Goal: Task Accomplishment & Management: Complete application form

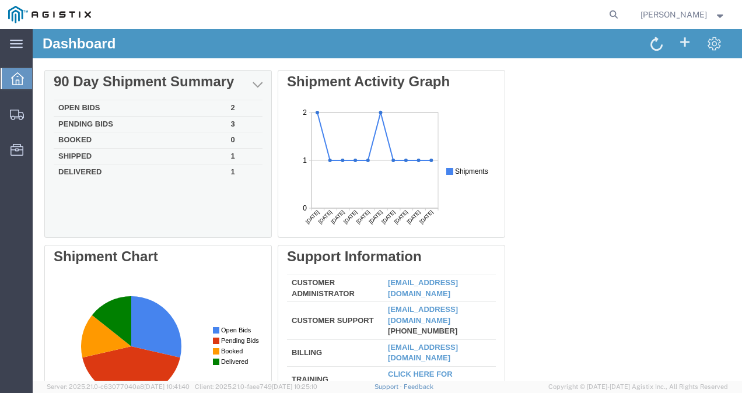
click at [107, 109] on td "Open Bids" at bounding box center [140, 108] width 173 height 16
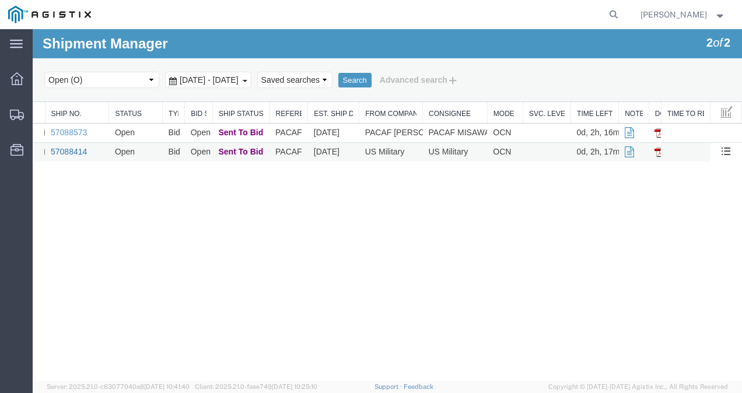
click at [77, 151] on link "57088414" at bounding box center [69, 151] width 36 height 9
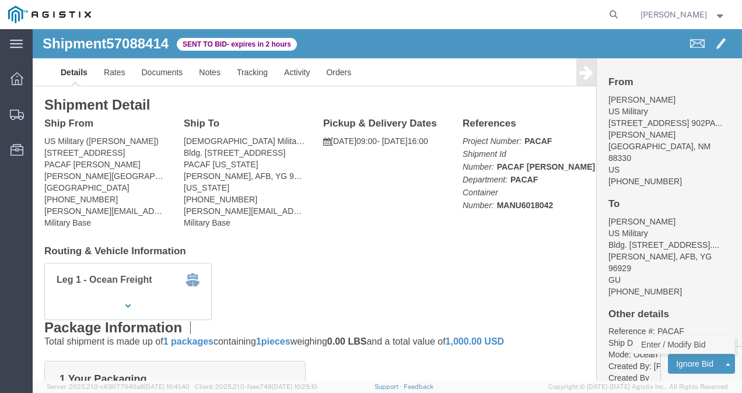
click link "Enter / Modify Bid"
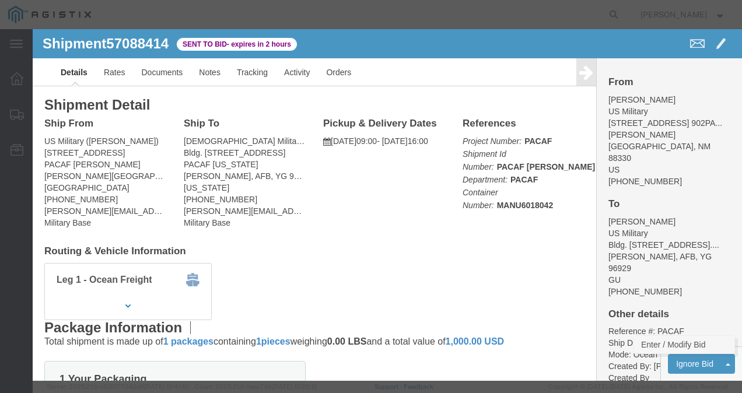
select select "21013"
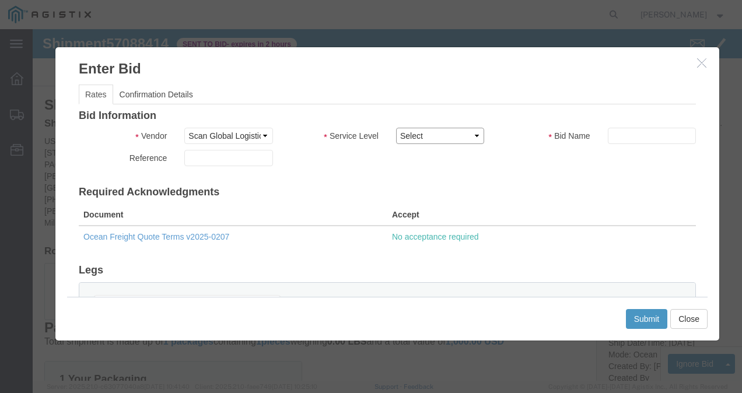
click select "Select Air LTL Standard 3 - 5 Day Ocean TL Standard 3 - 5 Day"
select select "39625"
click select "Select Air LTL Standard 3 - 5 Day Ocean TL Standard 3 - 5 Day"
click input "text"
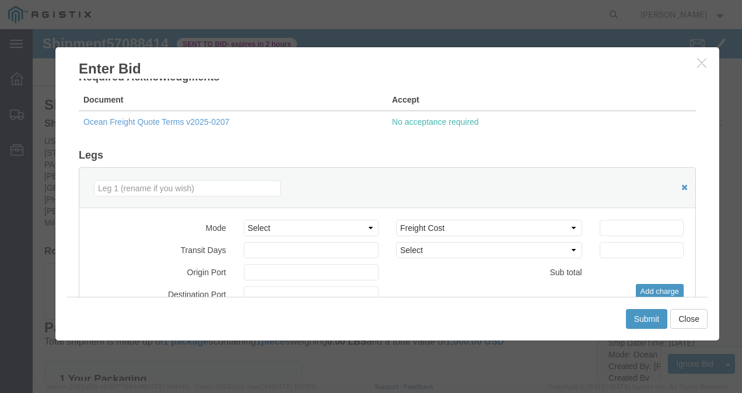
scroll to position [116, 0]
type input "57088414"
click select "Select Air Less than Truckload Multi-Leg Ocean Freight Rail Small Parcel Truckl…"
select select "OCN"
click select "Select Air Less than Truckload Multi-Leg Ocean Freight Rail Small Parcel Truckl…"
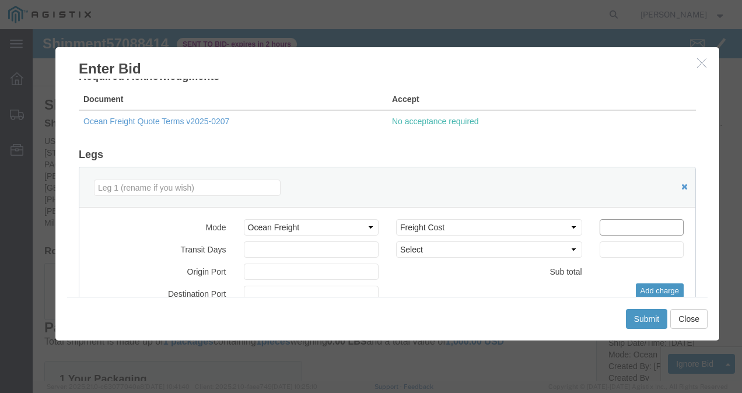
click input "number"
type input "14748.65"
click p "No acceptance required"
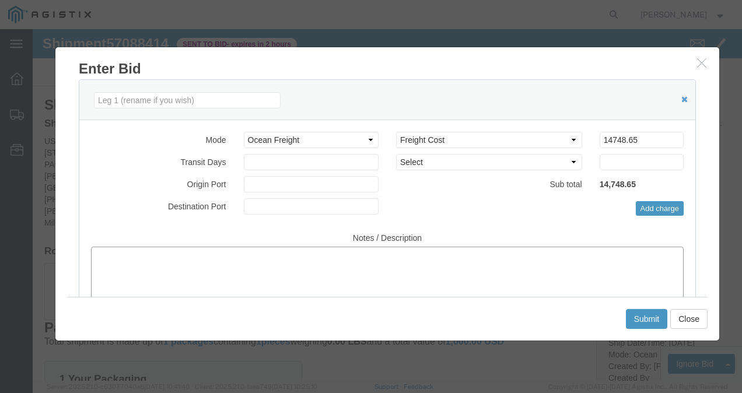
click textarea
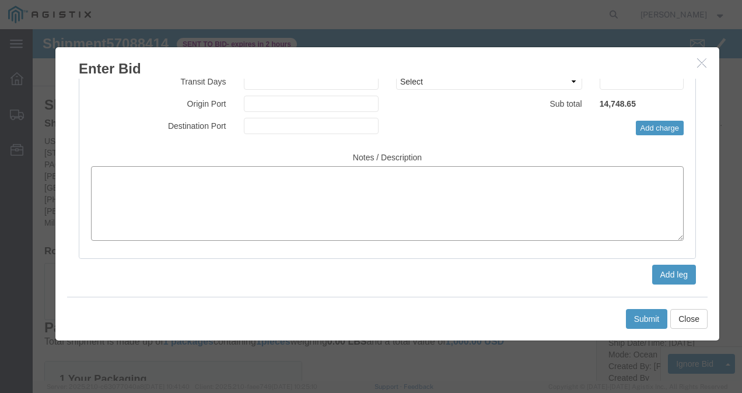
click textarea
type textarea "P1 service formal quote in documents tab."
click button "Submit"
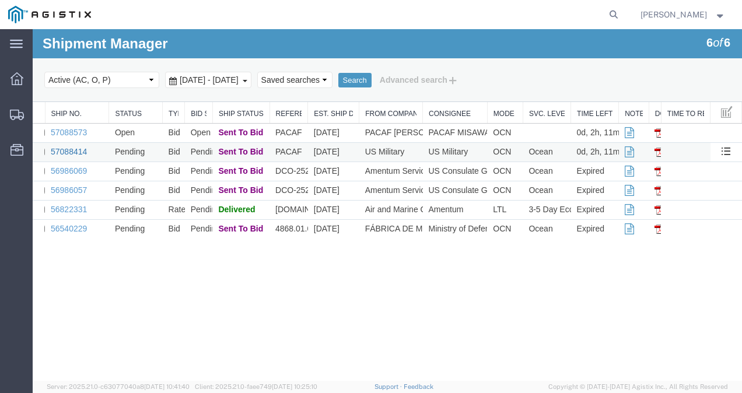
click at [80, 147] on link "57088414" at bounding box center [69, 151] width 36 height 9
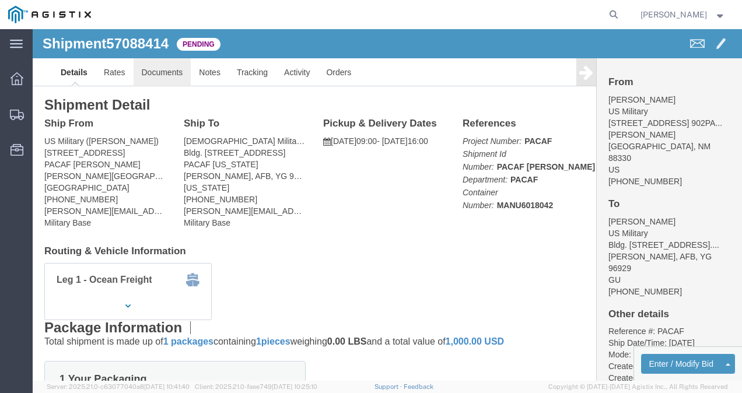
click link "Documents"
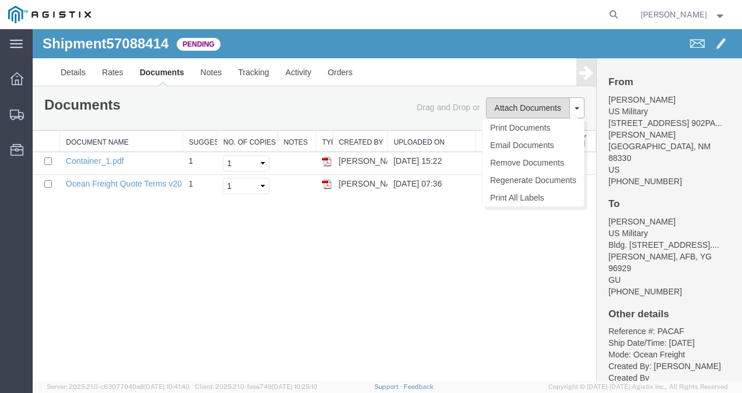
click at [520, 104] on button "Attach Documents" at bounding box center [528, 107] width 84 height 21
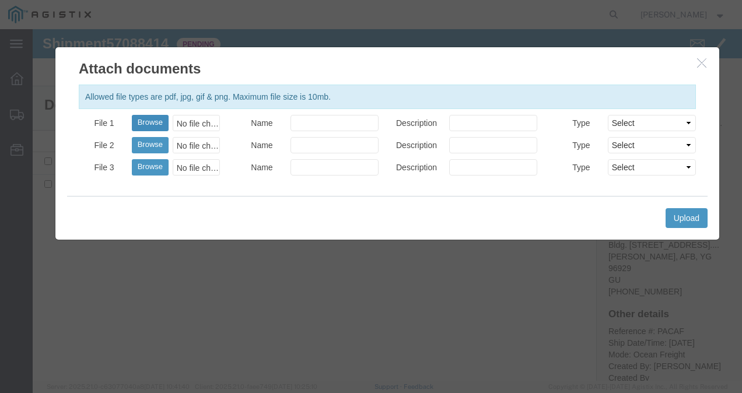
click at [147, 123] on button "Browse" at bounding box center [150, 123] width 37 height 16
type input "C:\fakepath\RateQuoteORF951025-015.PDF.pdf"
click at [336, 121] on input "Name" at bounding box center [335, 123] width 88 height 16
type input "Formal Quote"
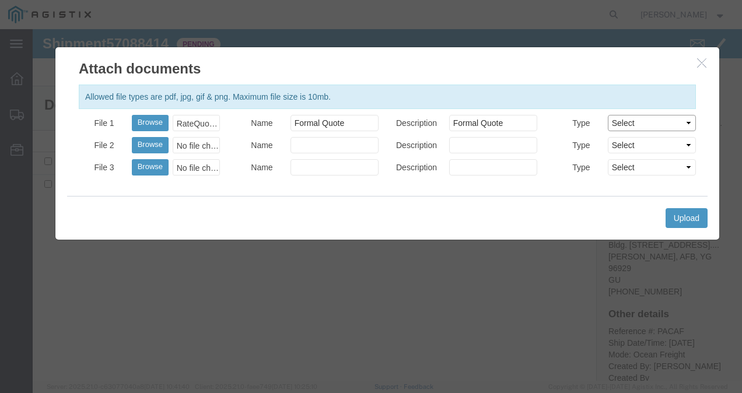
click at [662, 124] on select "Select AWB Label Bill of Lading/Air Waybill Certificate of Origin (English) Cla…" at bounding box center [652, 123] width 88 height 16
select select "OTHER"
click at [608, 115] on select "Select AWB Label Bill of Lading/Air Waybill Certificate of Origin (English) Cla…" at bounding box center [652, 123] width 88 height 16
click at [699, 205] on div "Upload" at bounding box center [387, 218] width 641 height 44
click at [689, 214] on button "Upload" at bounding box center [687, 218] width 42 height 20
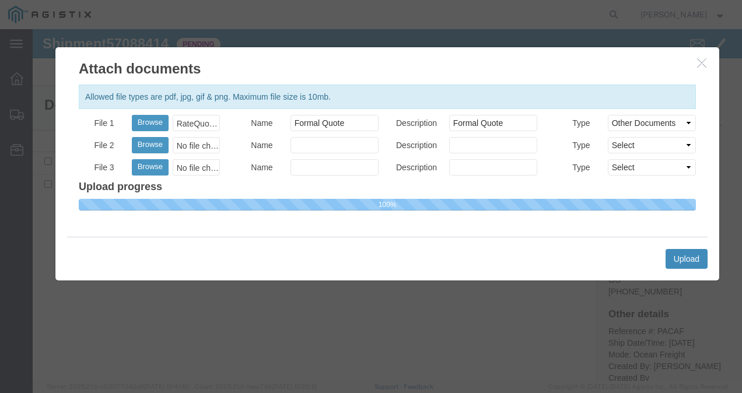
select select
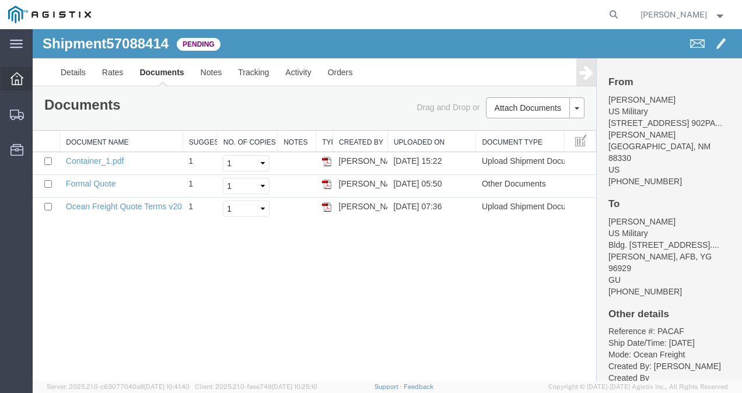
click at [24, 76] on div at bounding box center [17, 78] width 33 height 23
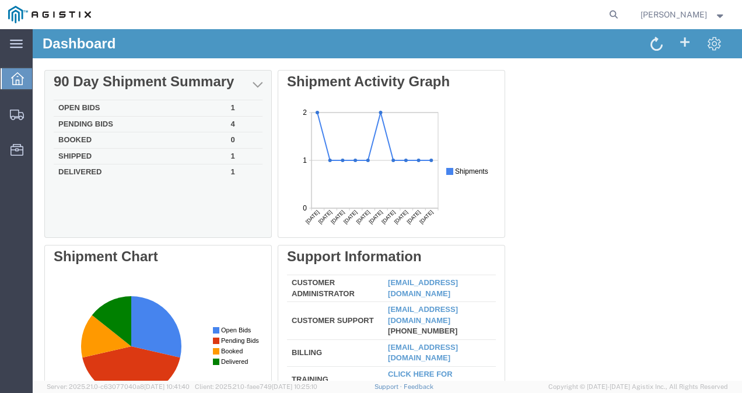
click at [75, 106] on td "Open Bids" at bounding box center [140, 108] width 173 height 16
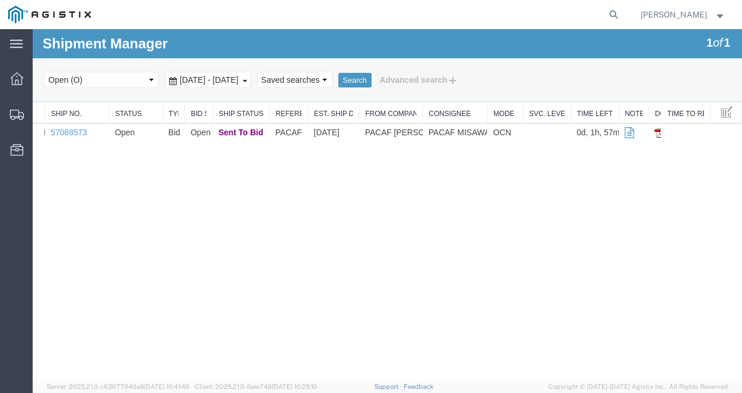
click at [619, 12] on nav "[PERSON_NAME]" at bounding box center [375, 14] width 734 height 29
click at [614, 12] on form at bounding box center [614, 14] width 19 height 29
click at [606, 13] on icon at bounding box center [614, 14] width 16 height 16
click at [467, 12] on input "search" at bounding box center [428, 15] width 355 height 28
type input "57088414"
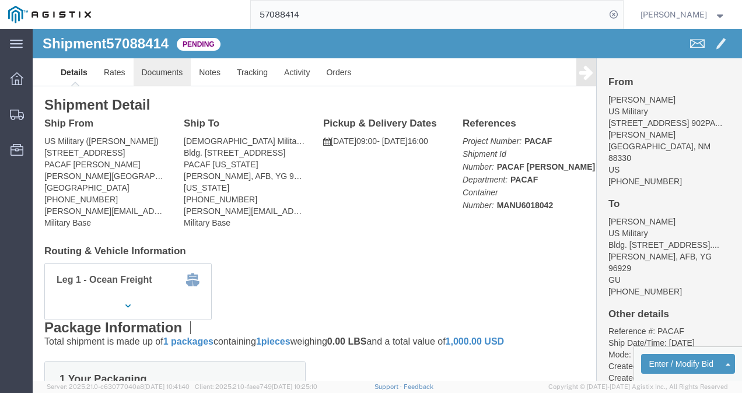
click link "Documents"
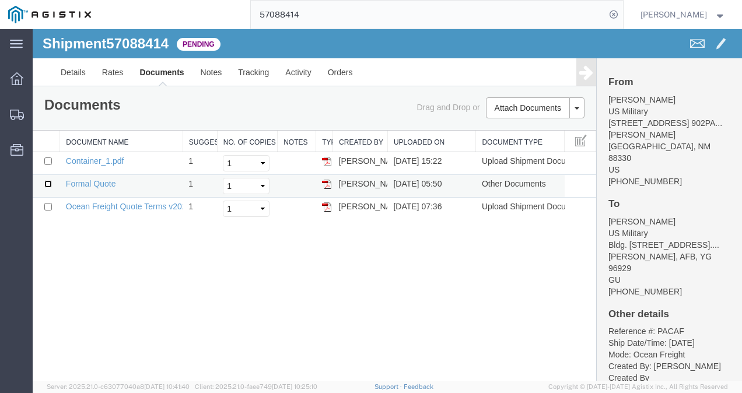
click at [47, 181] on input "checkbox" at bounding box center [48, 184] width 8 height 8
checkbox input "true"
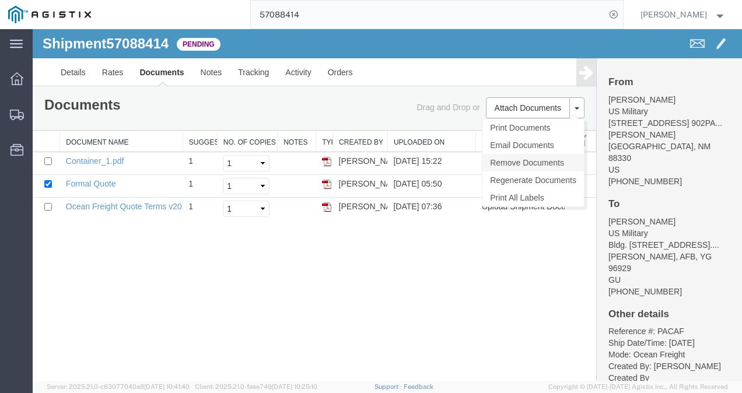
click at [522, 162] on link "Remove Documents" at bounding box center [534, 163] width 102 height 18
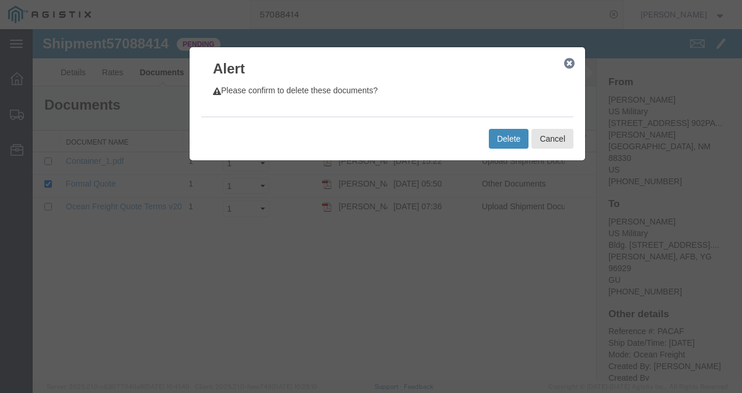
click at [520, 138] on button "Delete" at bounding box center [509, 139] width 40 height 20
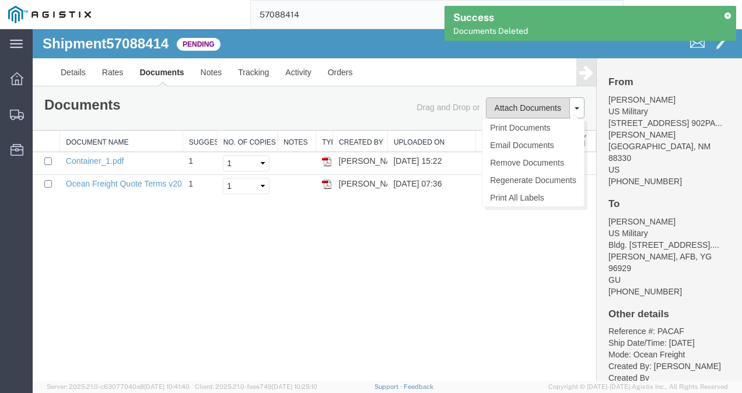
click at [526, 109] on button "Attach Documents" at bounding box center [528, 107] width 84 height 21
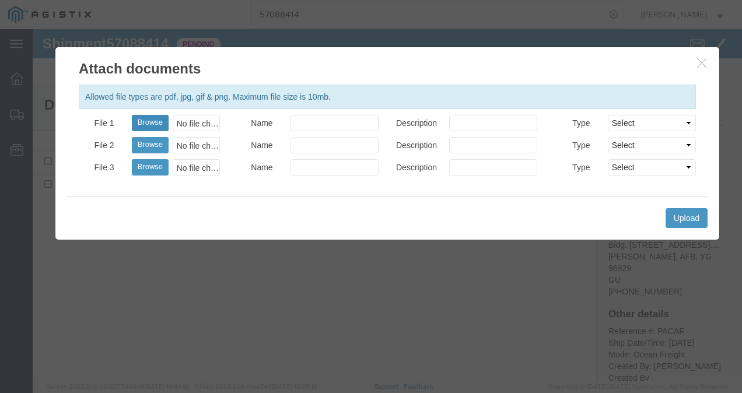
click at [156, 117] on button "Browse" at bounding box center [150, 123] width 37 height 16
type input "C:\fakepath\RateQuoteORF951025-018.PDF"
click at [340, 120] on input "Name" at bounding box center [335, 123] width 88 height 16
type input "F"
type input "Formal Quote"
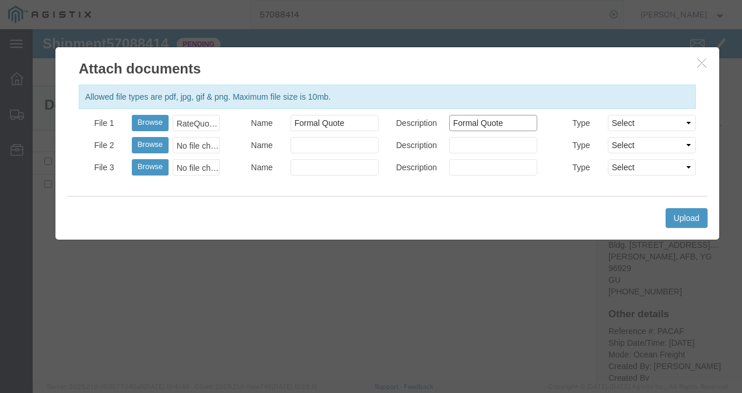
type input "Formal Quote"
click at [636, 120] on select "Select AWB Label Bill of Lading/Air Waybill Certificate of Origin (English) Cla…" at bounding box center [652, 123] width 88 height 16
select select "OTHER"
click at [608, 115] on select "Select AWB Label Bill of Lading/Air Waybill Certificate of Origin (English) Cla…" at bounding box center [652, 123] width 88 height 16
click at [683, 218] on button "Upload" at bounding box center [687, 218] width 42 height 20
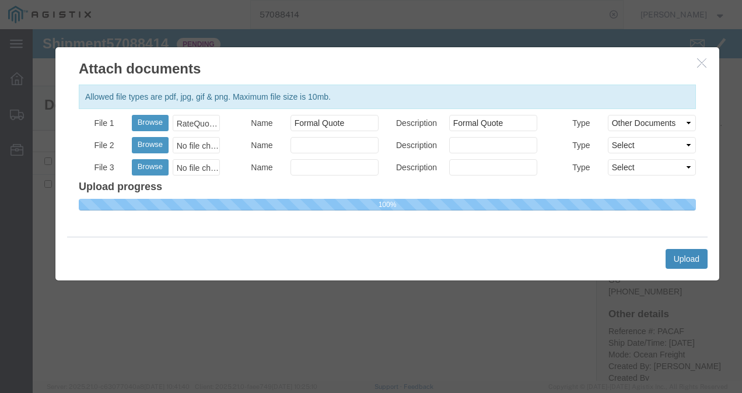
select select
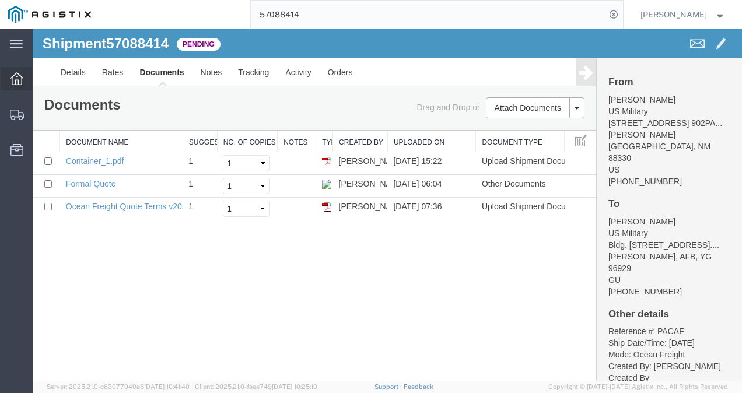
click at [22, 75] on icon at bounding box center [17, 78] width 13 height 13
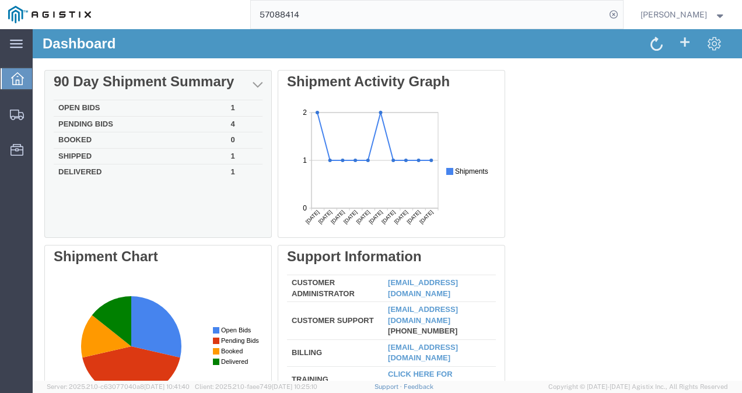
click at [146, 105] on td "Open Bids" at bounding box center [140, 108] width 173 height 16
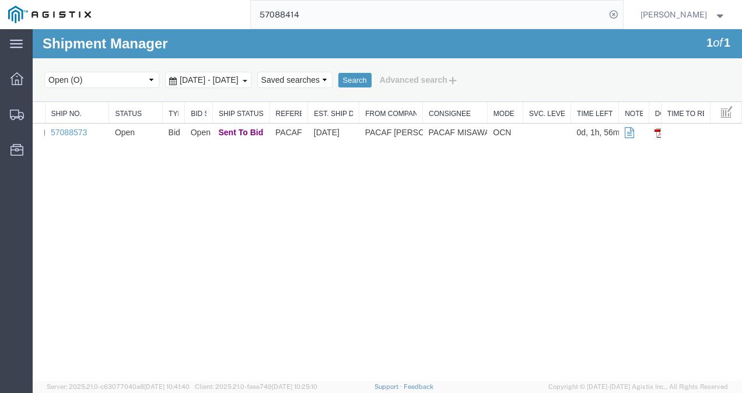
click at [390, 98] on div "Search Select status Active (AC, O, P) All Approved Awaiting Confirmation (AC) …" at bounding box center [388, 80] width 710 height 44
